Goal: Book appointment/travel/reservation

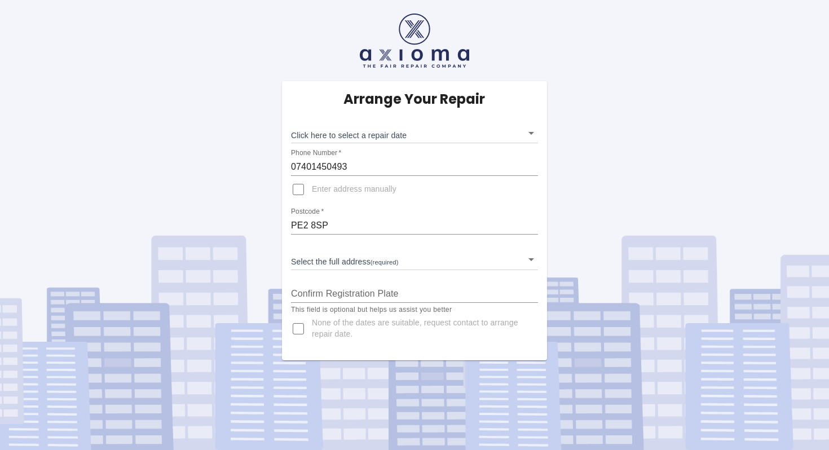
click at [368, 136] on body "Arrange Your Repair Click here to select a repair date ​ Phone Number   * 07401…" at bounding box center [414, 225] width 829 height 450
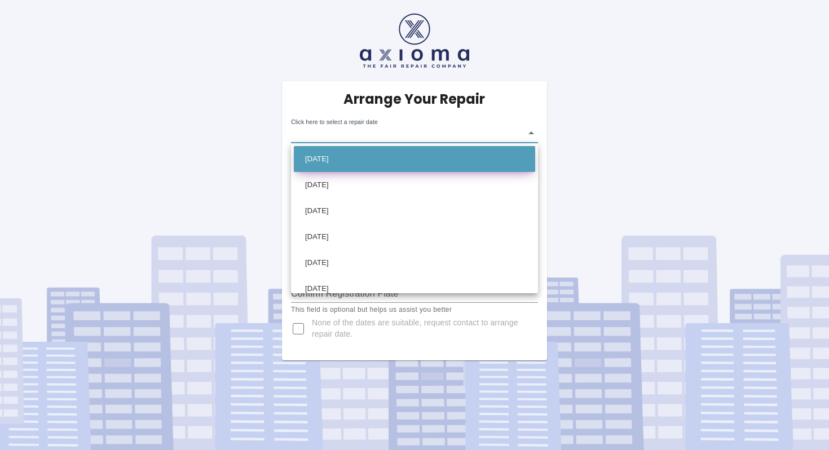
click at [387, 158] on li "[DATE]" at bounding box center [414, 159] width 241 height 26
type input "[DATE]T00:00:00.000Z"
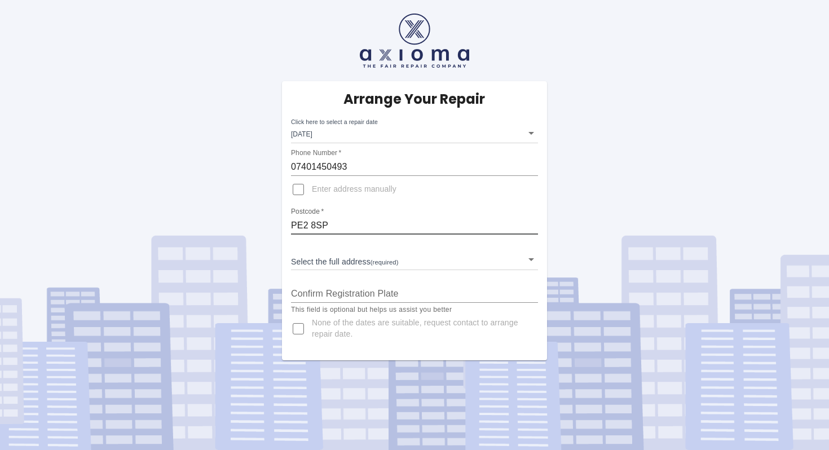
click at [343, 227] on input "PE2 8SP" at bounding box center [414, 225] width 247 height 18
click at [366, 256] on body "Arrange Your Repair Click here to select a repair date Sat Oct 04 2025 2025-10-…" at bounding box center [414, 225] width 829 height 450
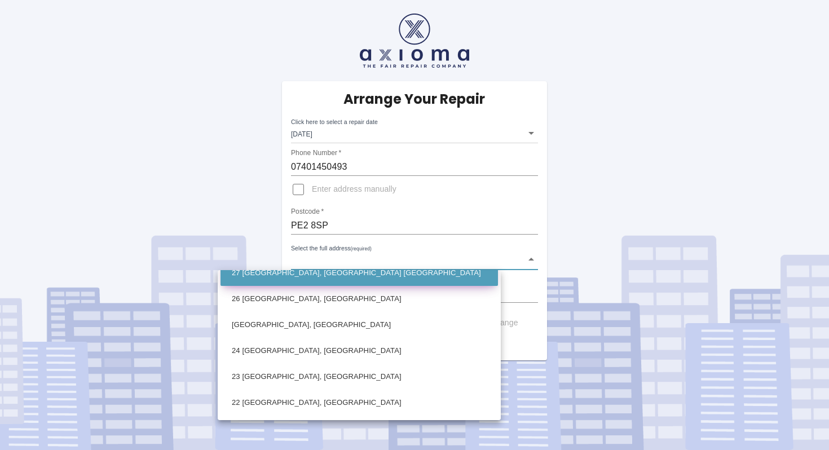
scroll to position [460, 0]
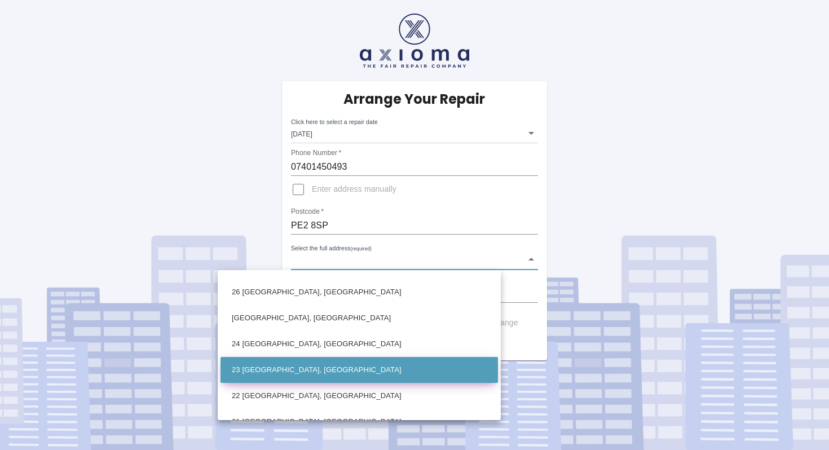
click at [342, 367] on li "23 Curlew Grove Stanground, Peterborough Cambridgeshire" at bounding box center [358, 370] width 277 height 26
type input "23 Curlew Grove Stanground, Peterborough Cambridgeshire"
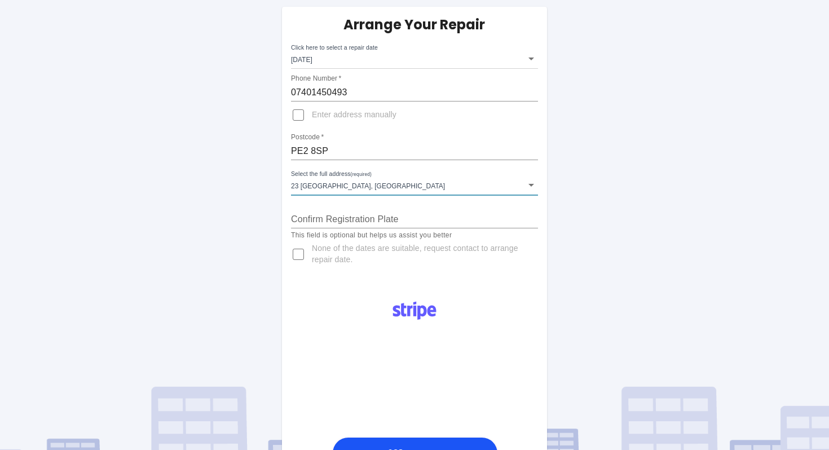
scroll to position [75, 0]
click at [364, 212] on input "Confirm Registration Plate" at bounding box center [414, 219] width 247 height 18
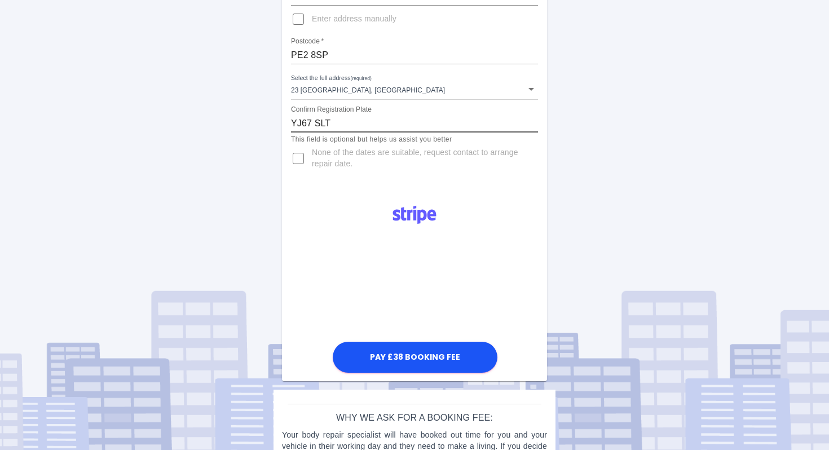
scroll to position [225, 0]
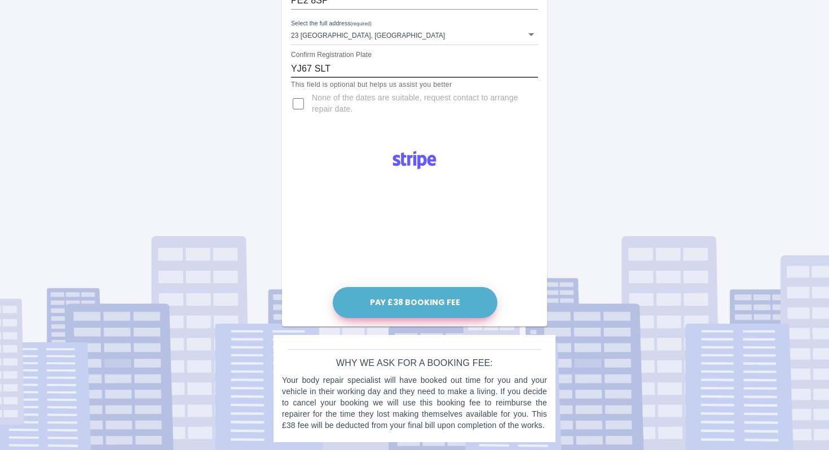
type input "YJ67 SLT"
click at [397, 299] on button "Pay £38 Booking Fee" at bounding box center [415, 302] width 165 height 31
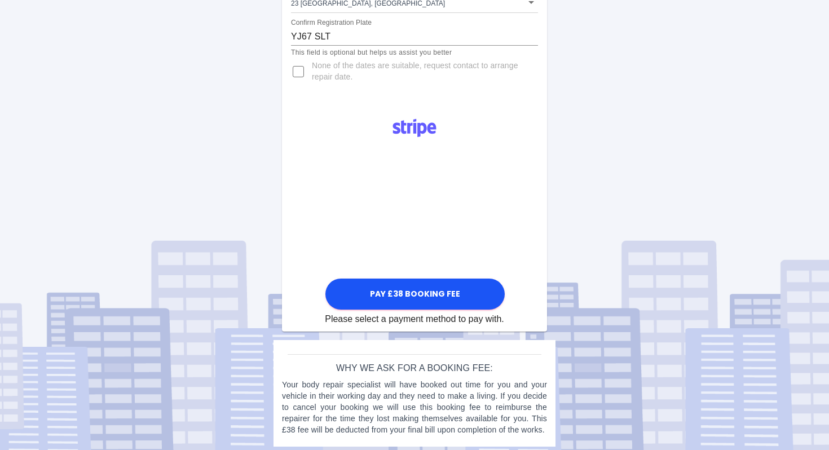
scroll to position [257, 0]
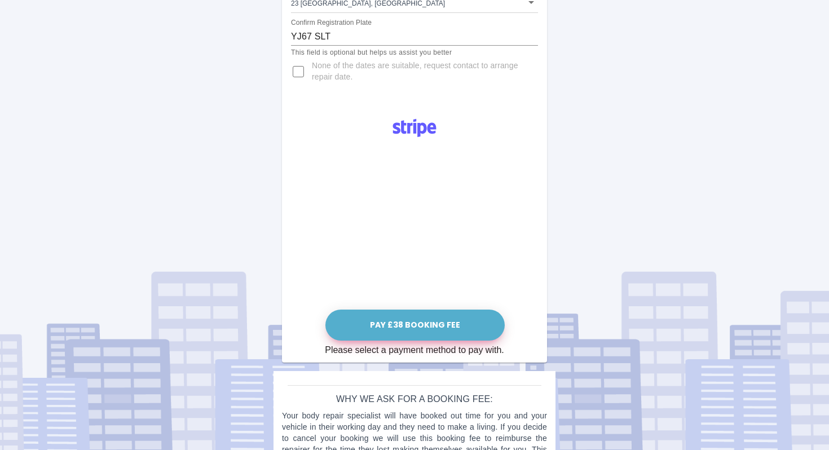
click at [421, 330] on button "Pay £38 Booking Fee" at bounding box center [414, 324] width 179 height 31
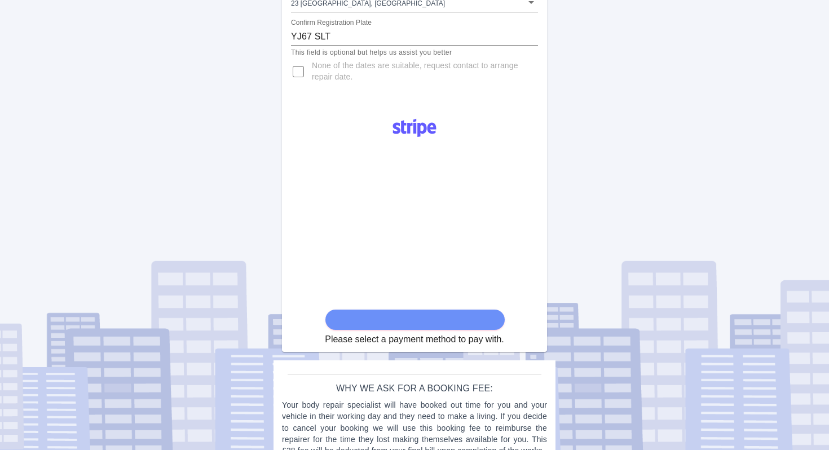
scroll to position [282, 0]
